Goal: Find specific page/section: Find specific page/section

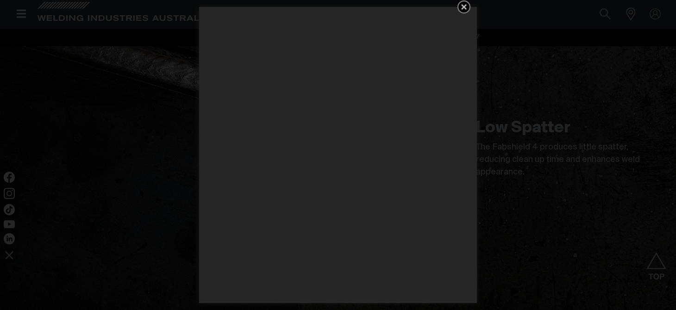
scroll to position [636, 0]
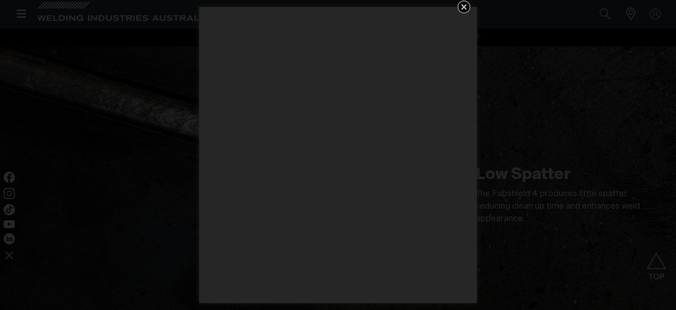
click at [465, 2] on icon "Get 5 WIA Welding Guides Free!" at bounding box center [464, 6] width 11 height 11
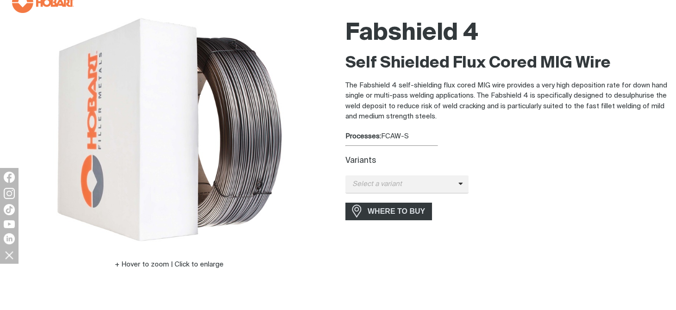
scroll to position [81, 0]
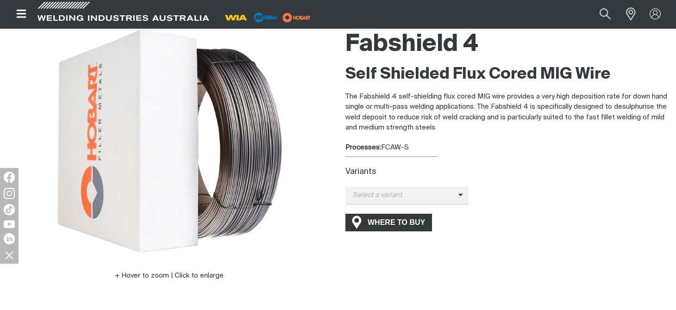
click at [377, 223] on span "WHERE TO BUY" at bounding box center [396, 222] width 69 height 15
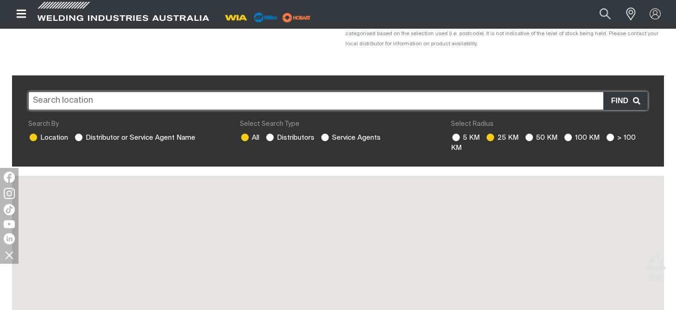
scroll to position [12, 0]
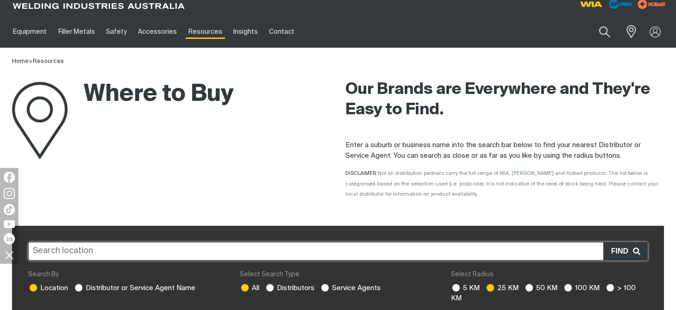
click at [61, 249] on input "text" at bounding box center [338, 251] width 620 height 19
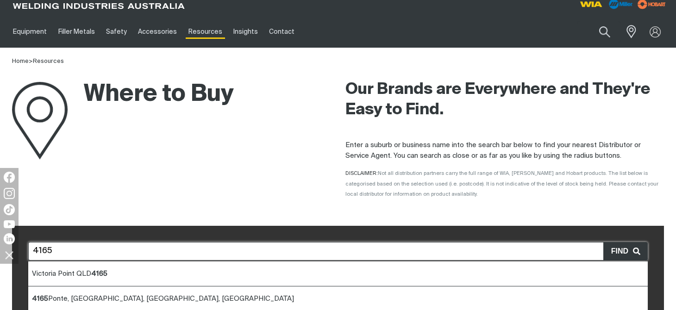
click at [69, 273] on span "[GEOGRAPHIC_DATA] 4165" at bounding box center [70, 274] width 76 height 7
type input "[GEOGRAPHIC_DATA] 4165"
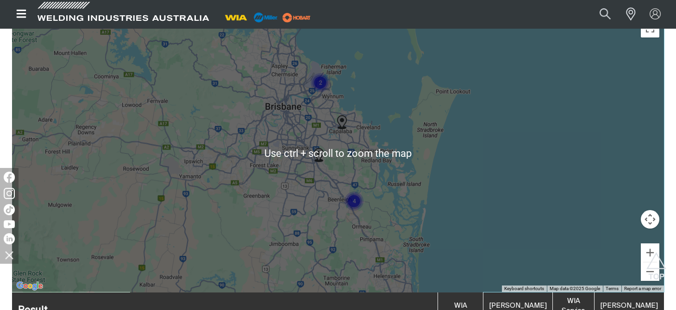
scroll to position [335, 0]
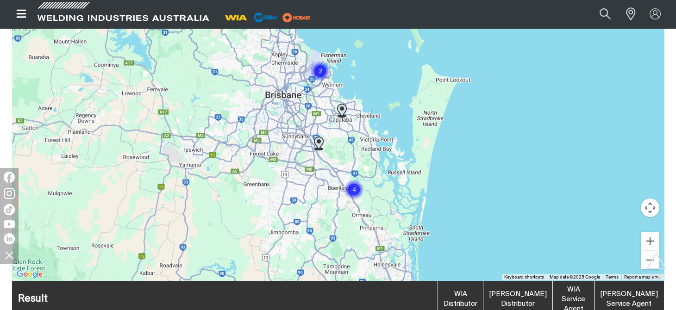
click at [341, 108] on img at bounding box center [342, 111] width 10 height 14
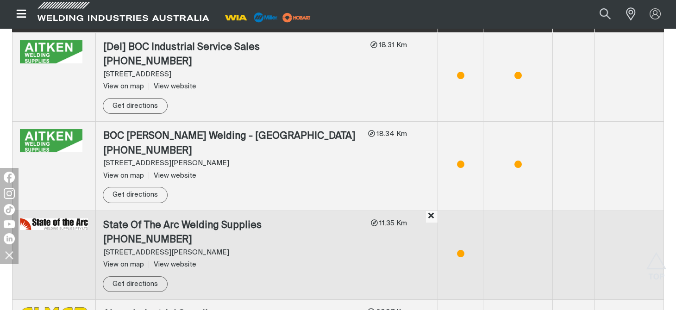
scroll to position [609, 0]
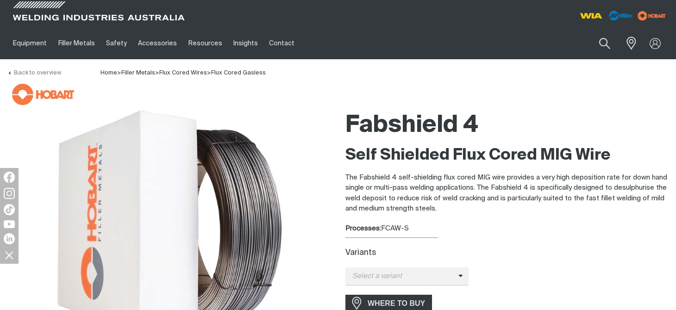
click at [9, 73] on icon at bounding box center [10, 73] width 2 height 3
